Goal: Book appointment/travel/reservation

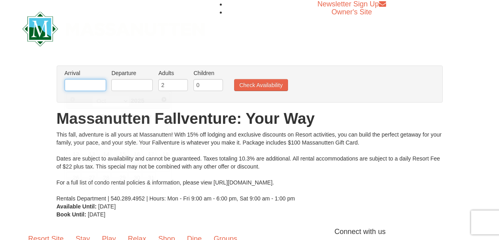
click at [99, 87] on input "text" at bounding box center [85, 85] width 41 height 12
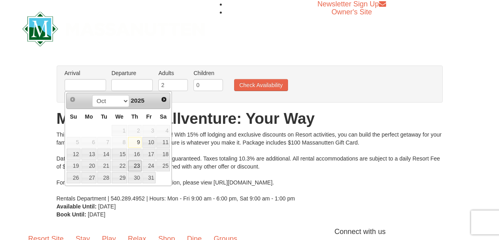
click at [134, 163] on link "23" at bounding box center [135, 165] width 14 height 11
type input "[DATE]"
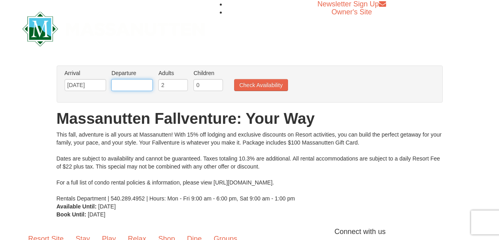
click at [132, 86] on input "text" at bounding box center [131, 85] width 41 height 12
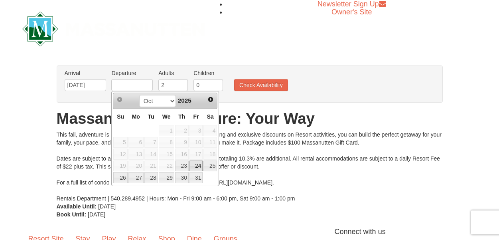
click at [196, 165] on link "24" at bounding box center [197, 165] width 14 height 11
type input "10/24/2025"
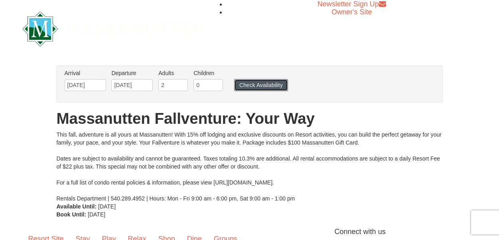
click at [247, 84] on button "Check Availability" at bounding box center [261, 85] width 54 height 12
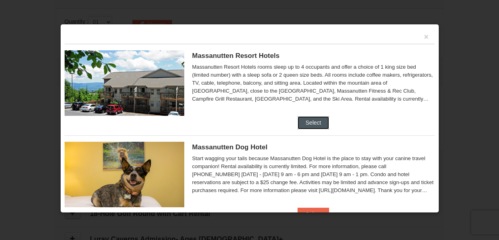
click at [309, 119] on button "Select" at bounding box center [314, 122] width 32 height 13
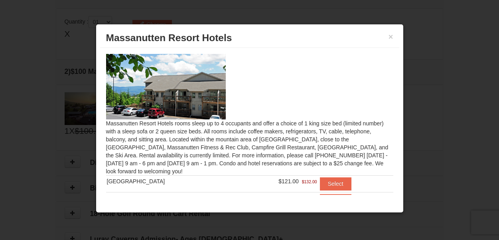
click at [261, 209] on div "× Massanutten Resort Hotels Massanutten Resort Hotels rooms sleep up to 4 occup…" at bounding box center [250, 118] width 308 height 189
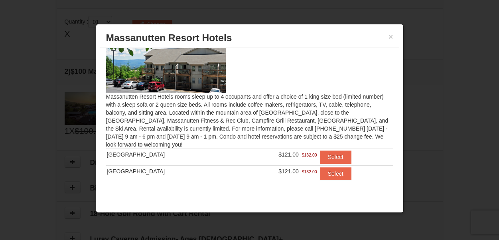
scroll to position [226, 0]
click at [391, 35] on button "×" at bounding box center [391, 37] width 5 height 8
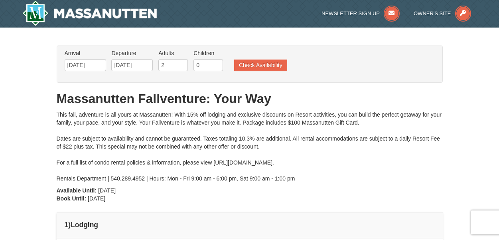
scroll to position [0, 0]
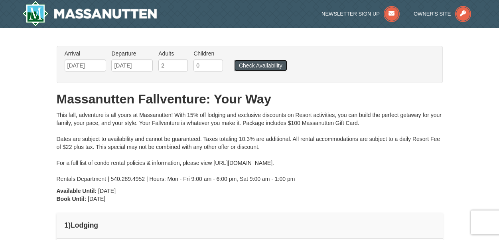
click at [274, 63] on button "Check Availability" at bounding box center [260, 65] width 53 height 11
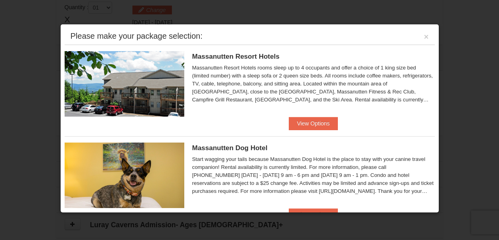
scroll to position [244, 0]
click at [303, 124] on button "View Options" at bounding box center [313, 123] width 49 height 13
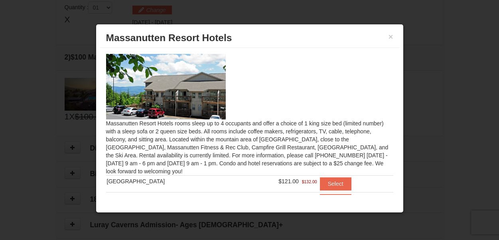
scroll to position [28, 0]
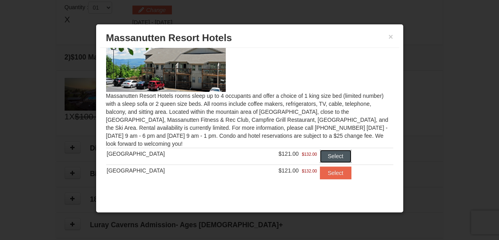
click at [330, 156] on button "Select" at bounding box center [336, 156] width 32 height 13
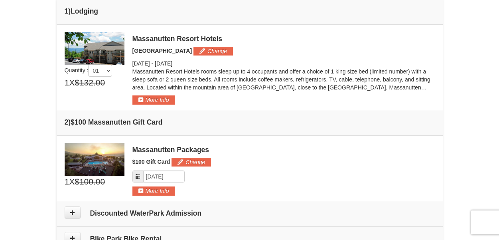
scroll to position [216, 0]
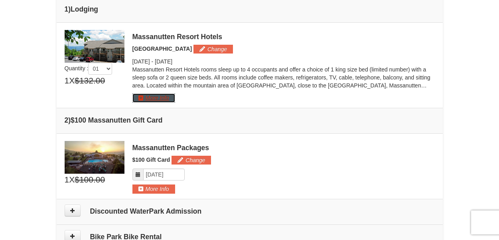
click at [143, 97] on button "More Info" at bounding box center [153, 97] width 43 height 9
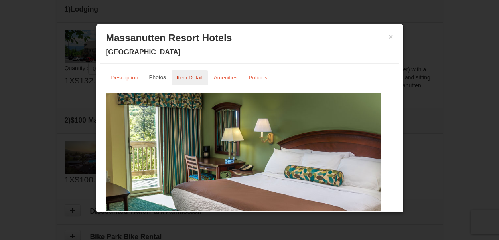
click at [185, 79] on small "Item Detail" at bounding box center [190, 78] width 26 height 6
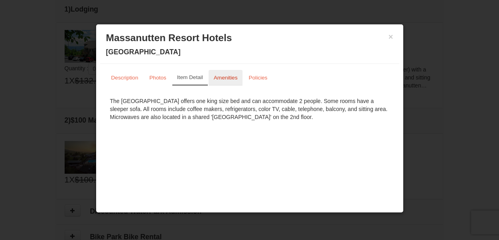
click at [227, 79] on small "Amenities" at bounding box center [226, 78] width 24 height 6
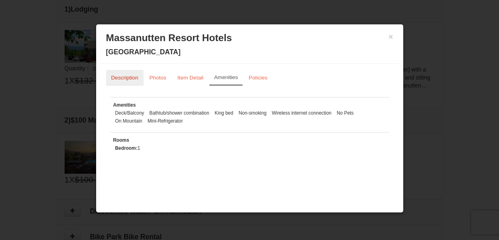
click at [133, 78] on small "Description" at bounding box center [124, 78] width 27 height 6
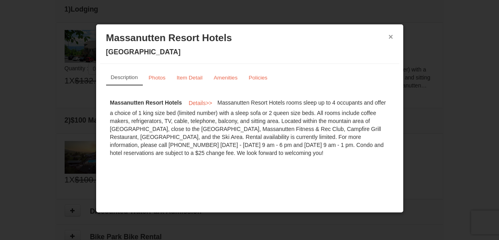
click at [391, 38] on button "×" at bounding box center [391, 37] width 5 height 8
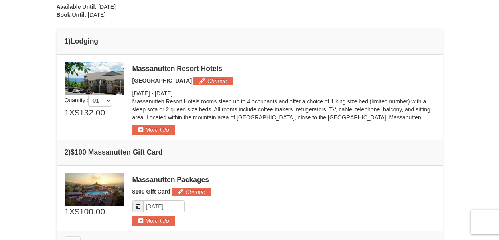
scroll to position [0, 0]
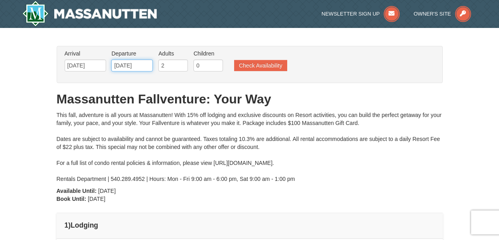
click at [127, 67] on input "10/24/2025" at bounding box center [131, 65] width 41 height 12
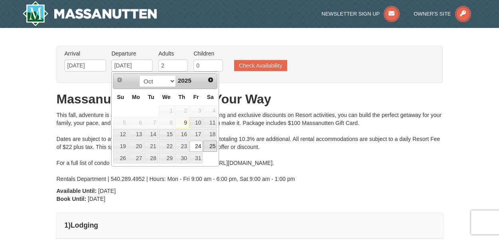
click at [213, 145] on link "25" at bounding box center [210, 145] width 14 height 11
type input "[DATE]"
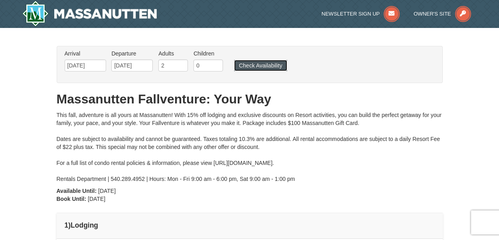
click at [249, 68] on button "Check Availability" at bounding box center [260, 65] width 53 height 11
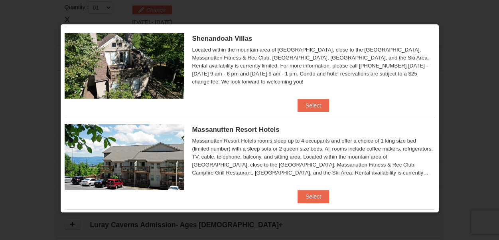
scroll to position [246, 0]
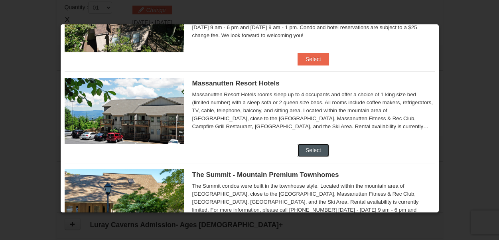
click at [312, 150] on button "Select" at bounding box center [314, 150] width 32 height 13
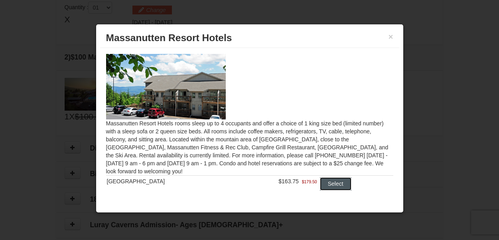
click at [327, 184] on button "Select" at bounding box center [336, 183] width 32 height 13
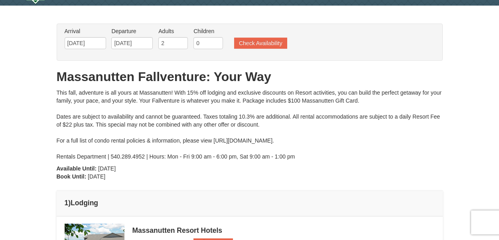
scroll to position [0, 0]
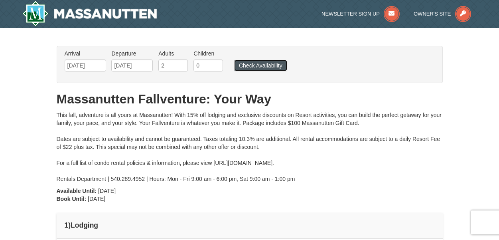
click at [267, 64] on button "Check Availability" at bounding box center [260, 65] width 53 height 11
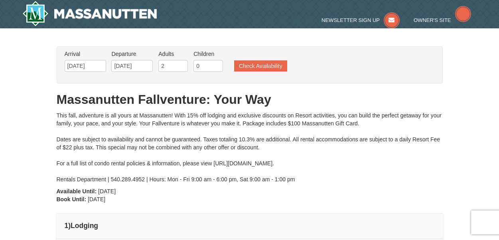
type input "[DATE]"
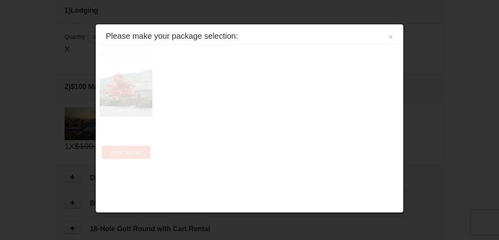
scroll to position [244, 0]
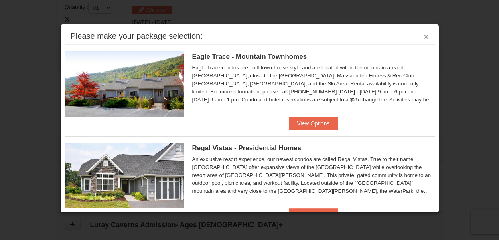
click at [424, 36] on button "×" at bounding box center [426, 37] width 5 height 8
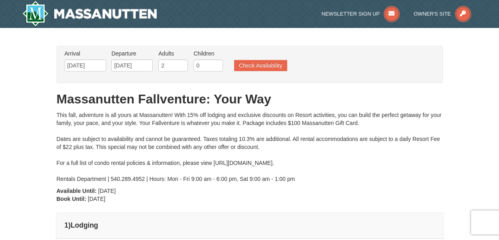
scroll to position [0, 0]
